Goal: Transaction & Acquisition: Purchase product/service

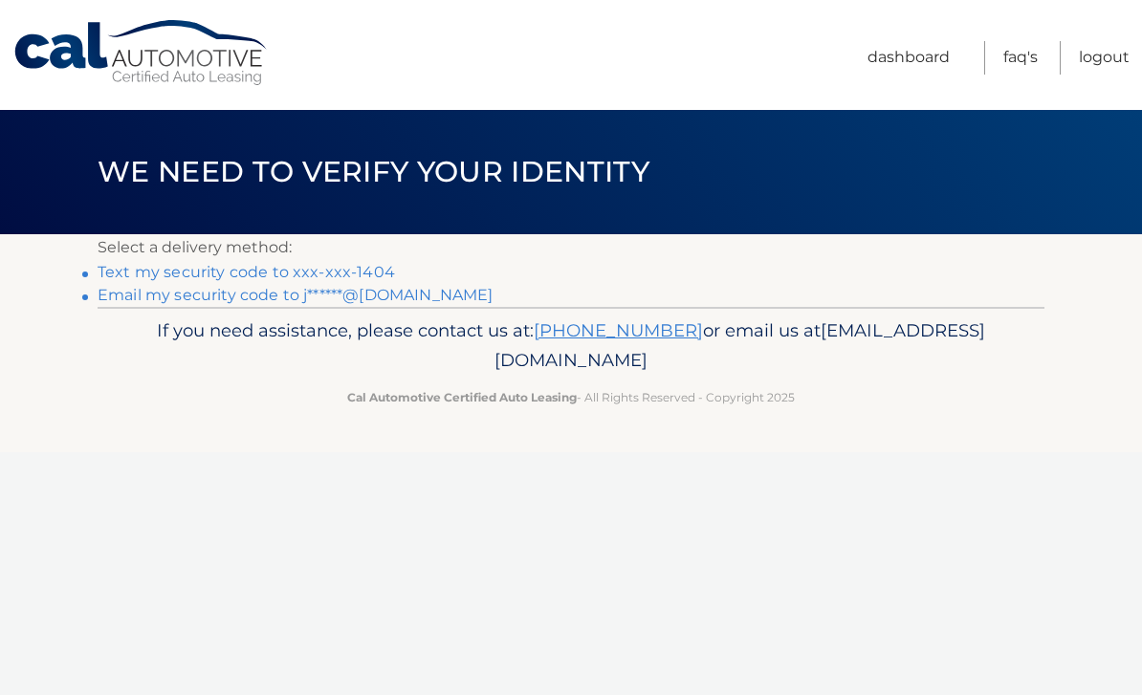
click at [288, 273] on link "Text my security code to xxx-xxx-1404" at bounding box center [246, 272] width 297 height 18
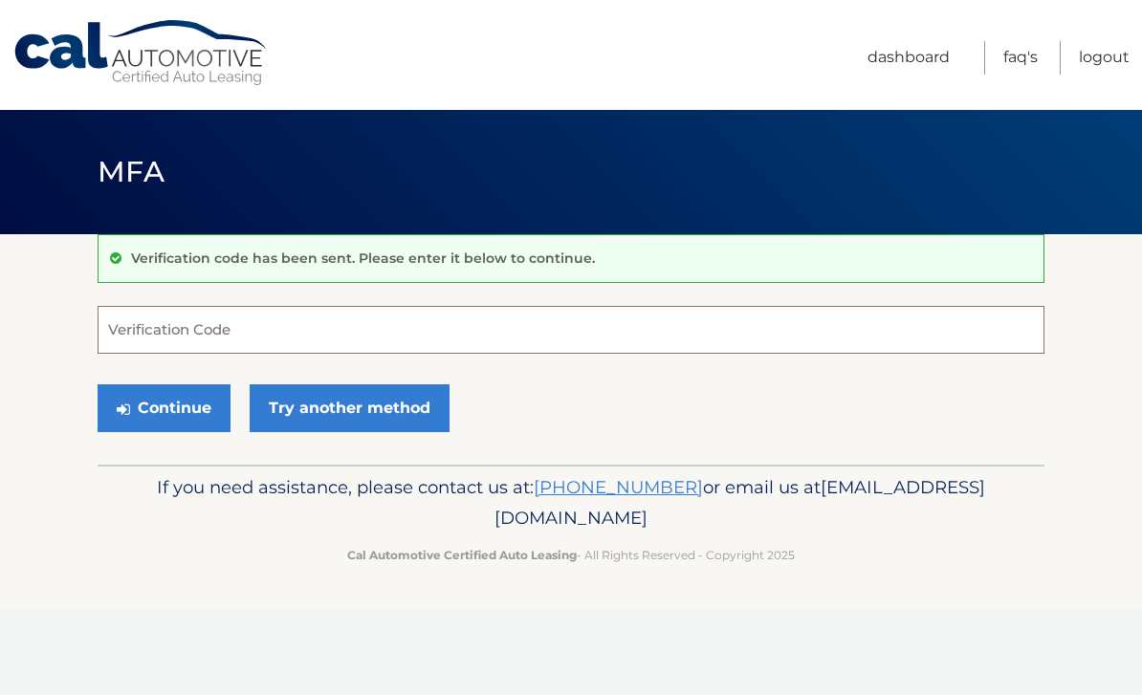
click at [213, 328] on input "Verification Code" at bounding box center [571, 330] width 947 height 48
click at [605, 664] on div "Cal Automotive Menu Dashboard FAQ's Logout MFA" at bounding box center [571, 347] width 1142 height 695
click at [165, 334] on input "1573" at bounding box center [571, 330] width 947 height 48
type input "157379"
click at [164, 407] on button "Continue" at bounding box center [164, 409] width 133 height 48
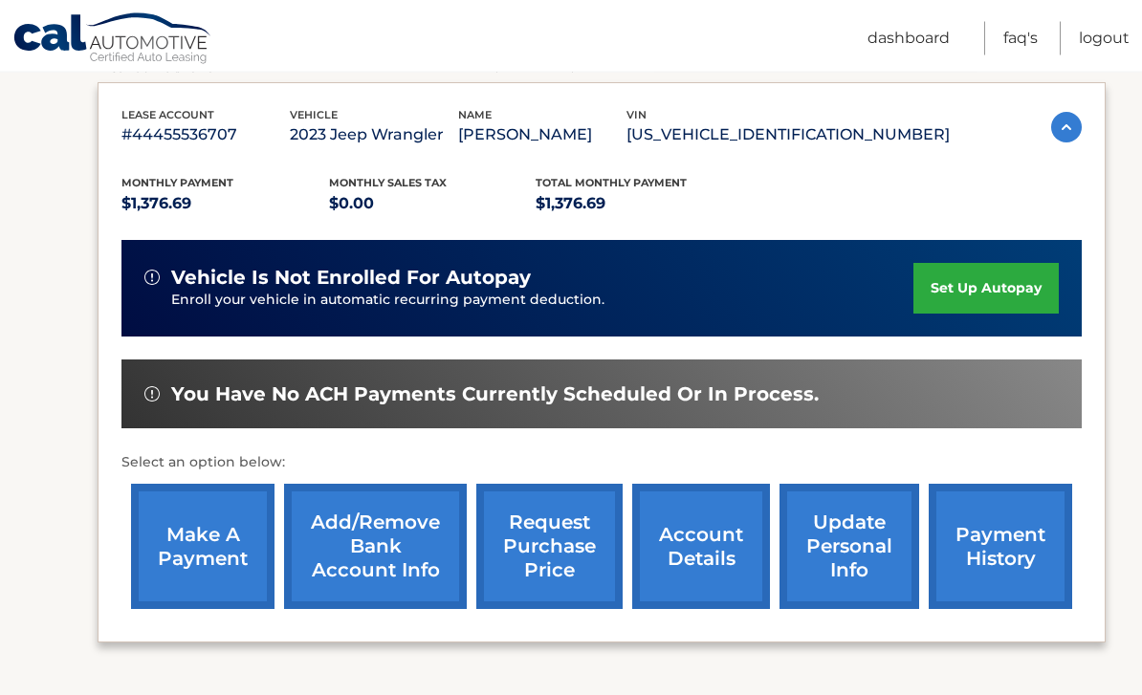
scroll to position [314, 0]
click at [198, 543] on link "make a payment" at bounding box center [202, 546] width 143 height 125
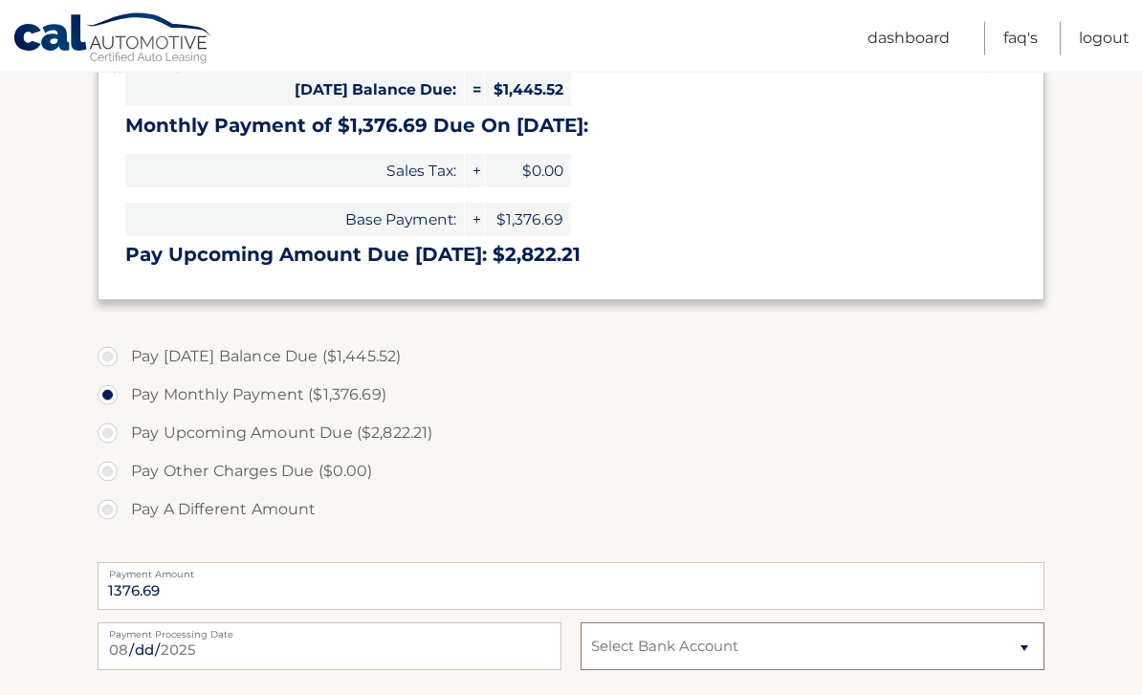
scroll to position [454, 0]
select select "NmMzNmRkZDQtMTRjNS00ZDM2LTg2MWYtYTg4MmJkNDNmOGU2"
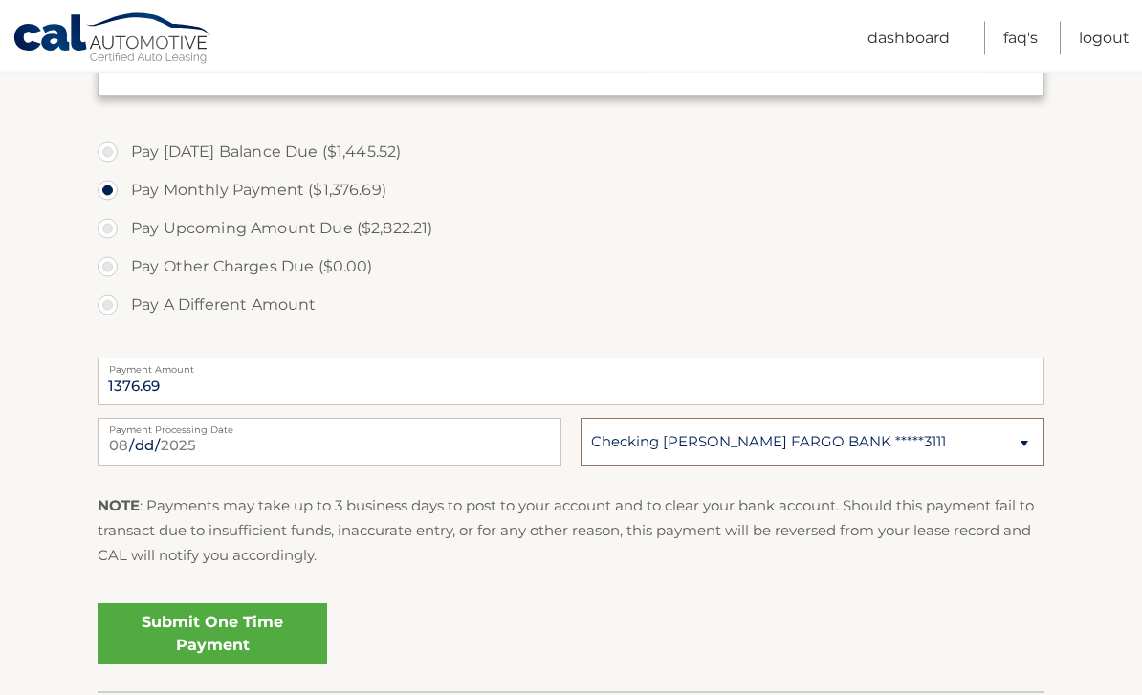
scroll to position [659, 0]
click at [207, 621] on link "Submit One Time Payment" at bounding box center [213, 634] width 230 height 61
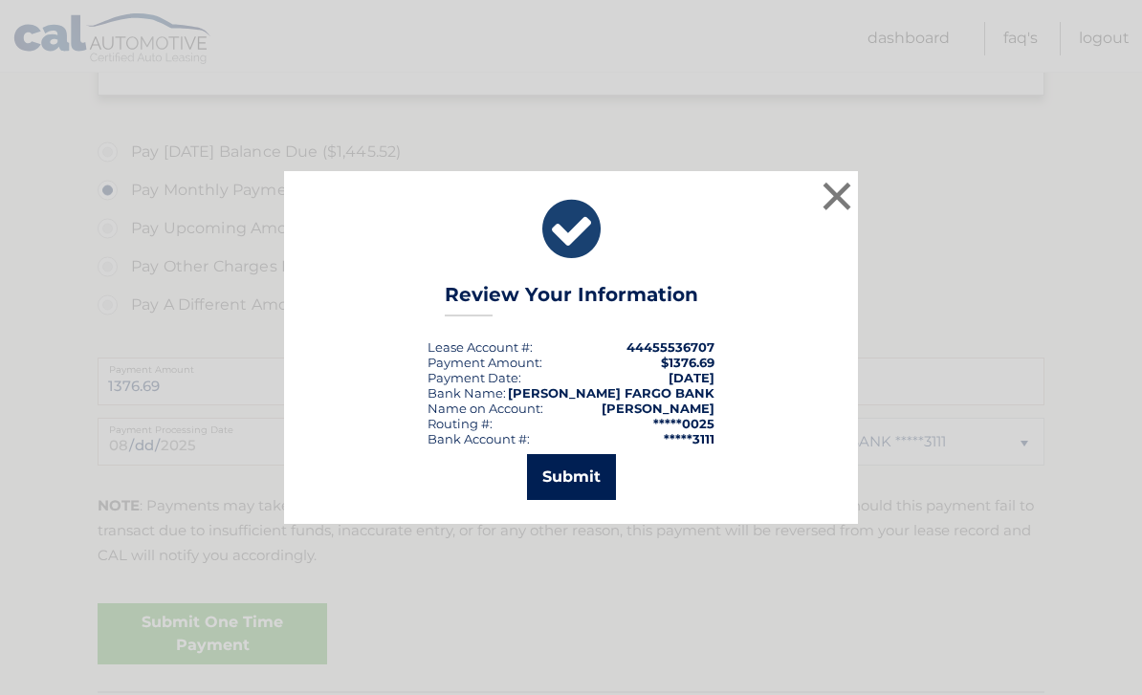
click at [583, 500] on button "Submit" at bounding box center [571, 477] width 89 height 46
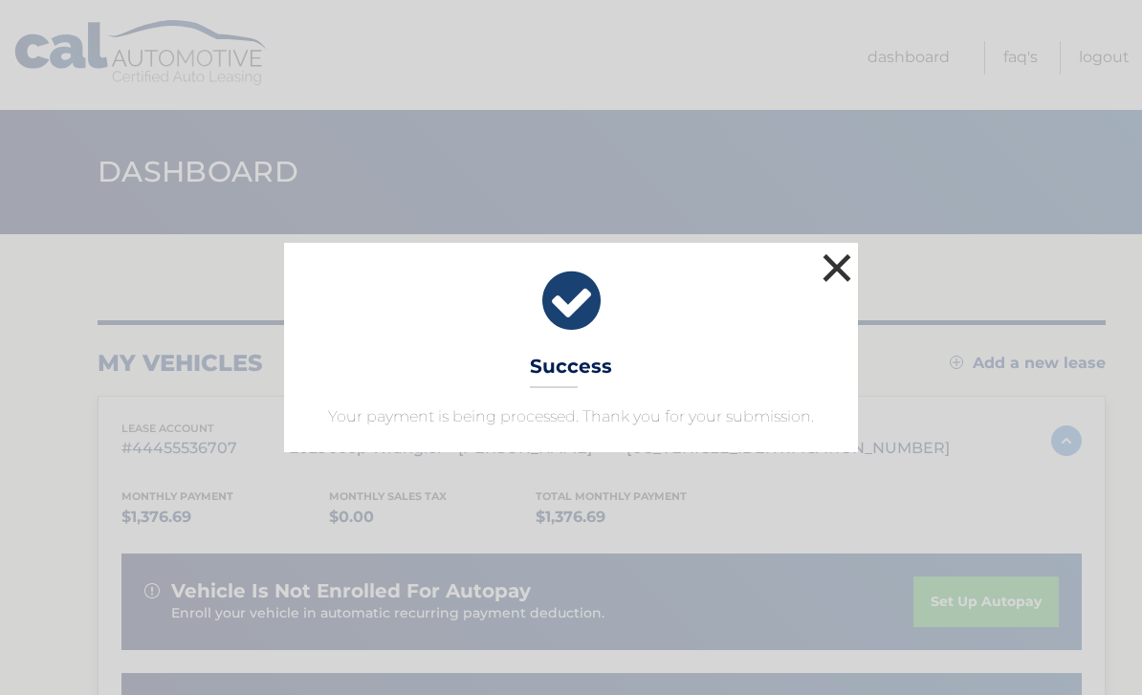
click at [836, 272] on button "×" at bounding box center [837, 268] width 38 height 38
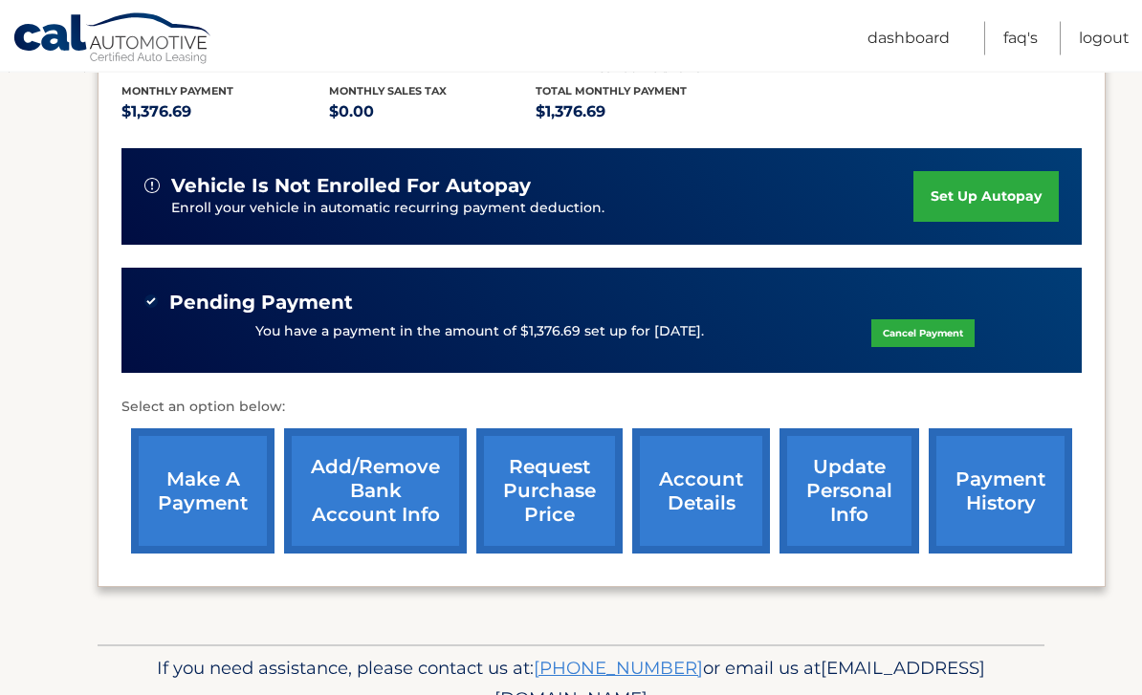
scroll to position [433, 0]
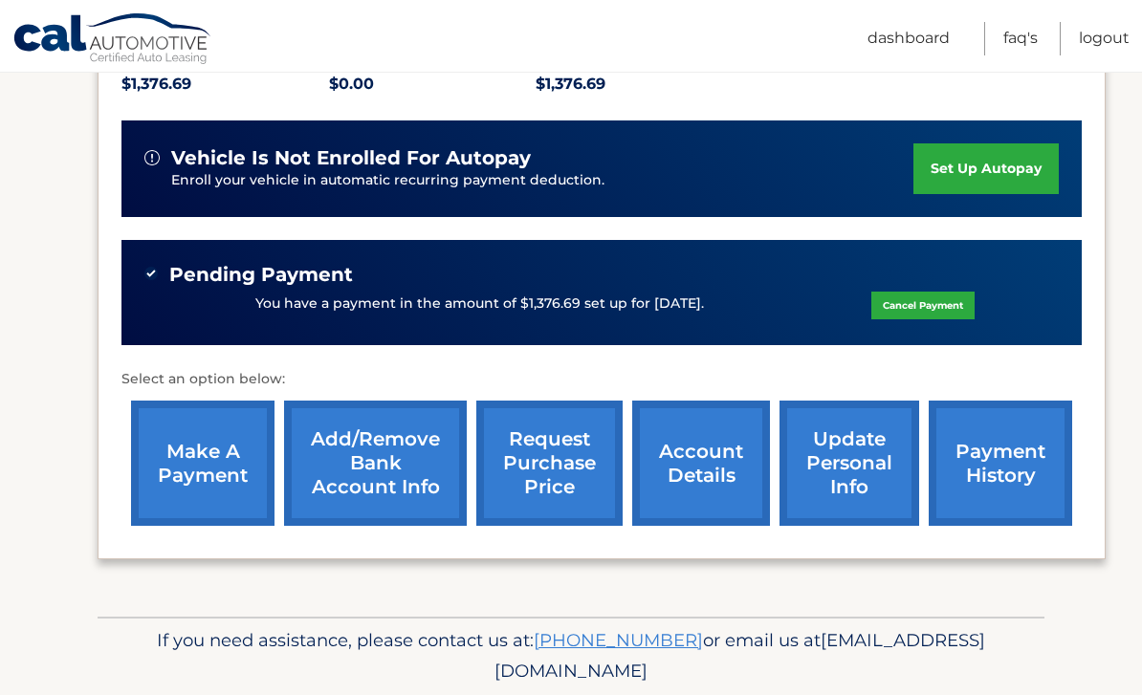
click at [198, 450] on link "make a payment" at bounding box center [202, 463] width 143 height 125
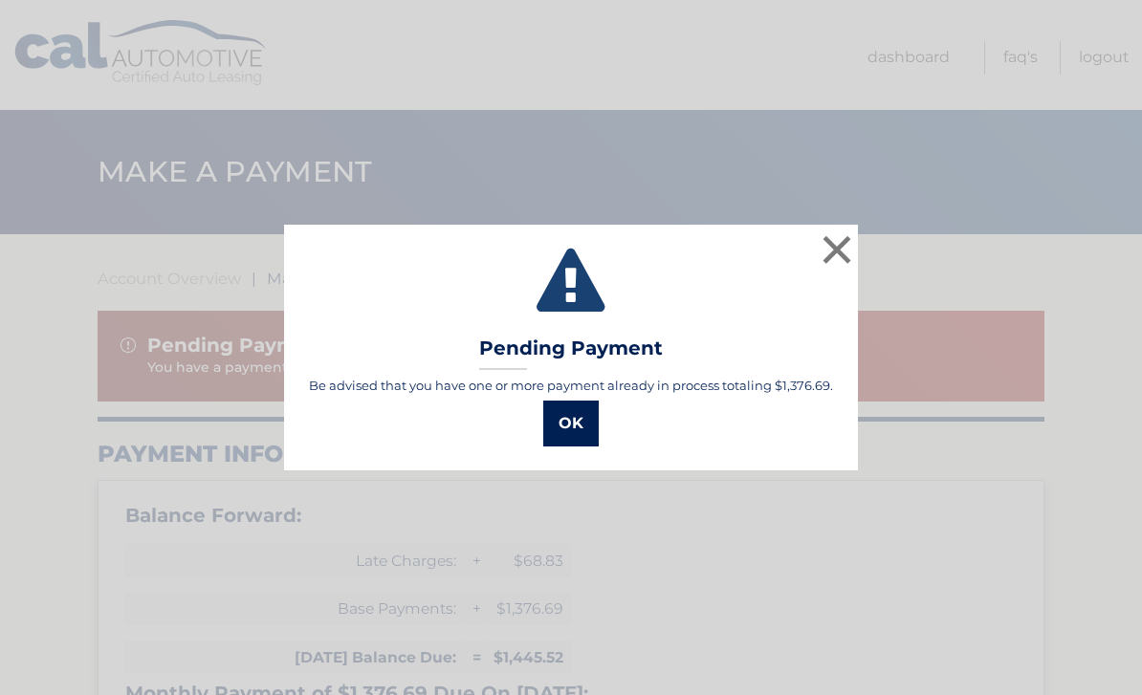
click at [574, 423] on button "OK" at bounding box center [570, 424] width 55 height 46
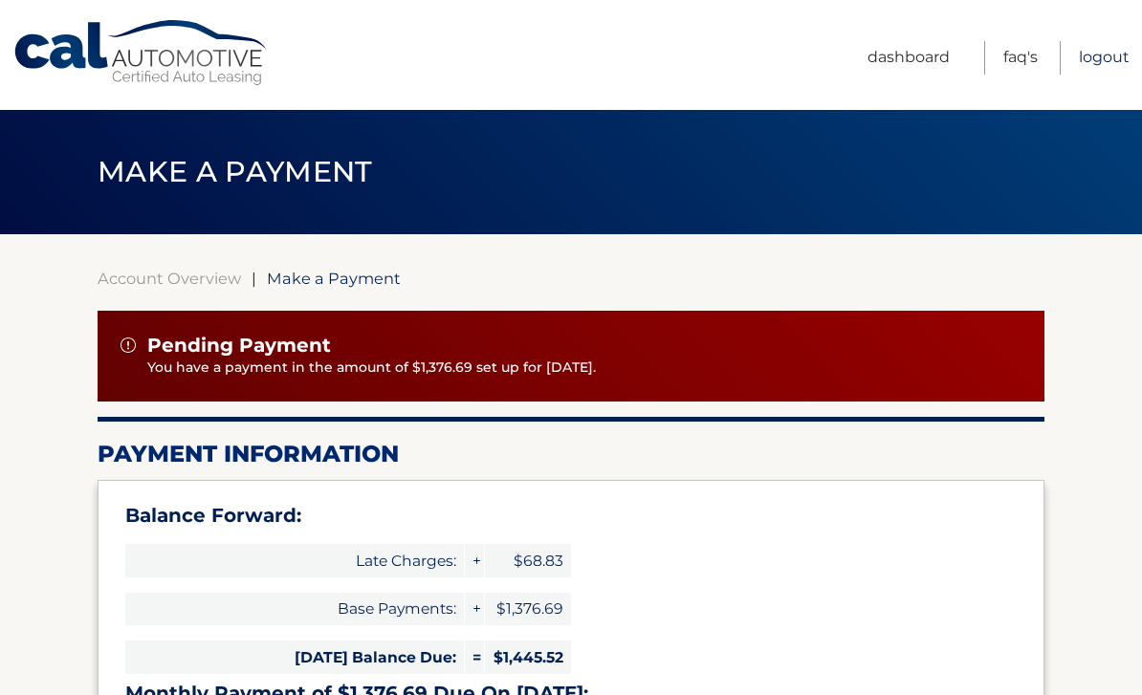
click at [1104, 59] on link "Logout" at bounding box center [1104, 57] width 51 height 33
